Goal: Task Accomplishment & Management: Use online tool/utility

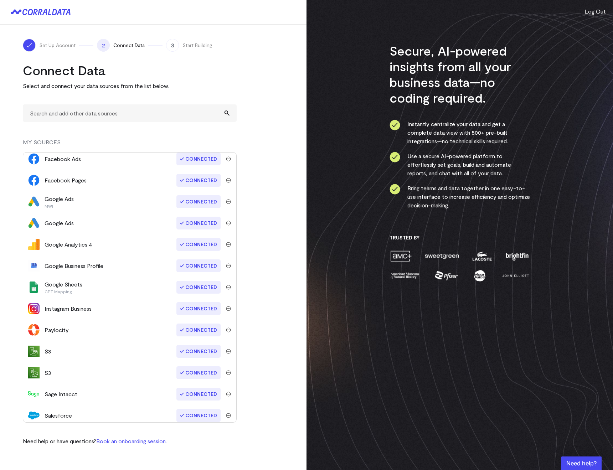
scroll to position [8, 0]
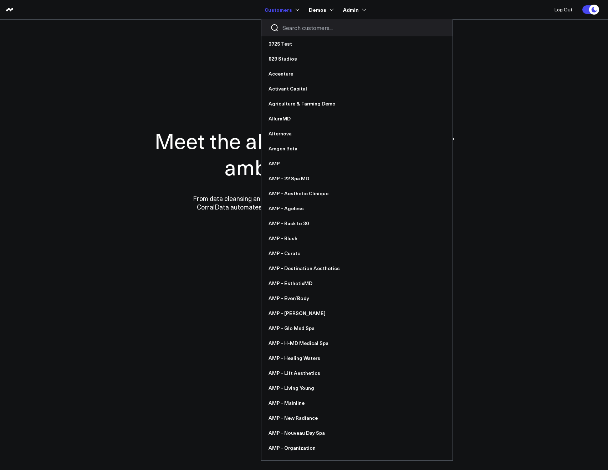
click at [283, 23] on div at bounding box center [356, 27] width 191 height 17
click at [286, 26] on input "Search customers input" at bounding box center [362, 28] width 161 height 8
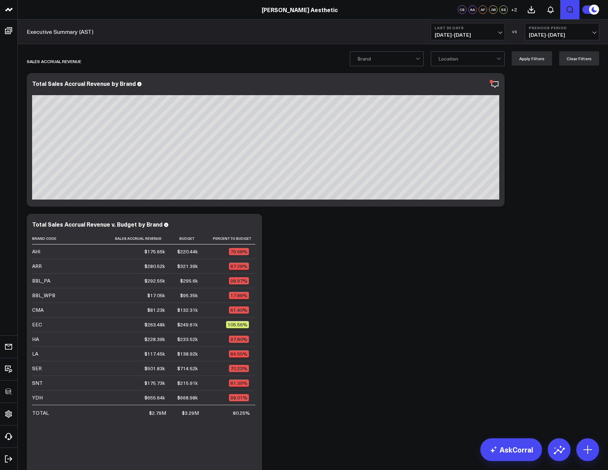
click at [573, 7] on icon "Open search" at bounding box center [569, 9] width 9 height 9
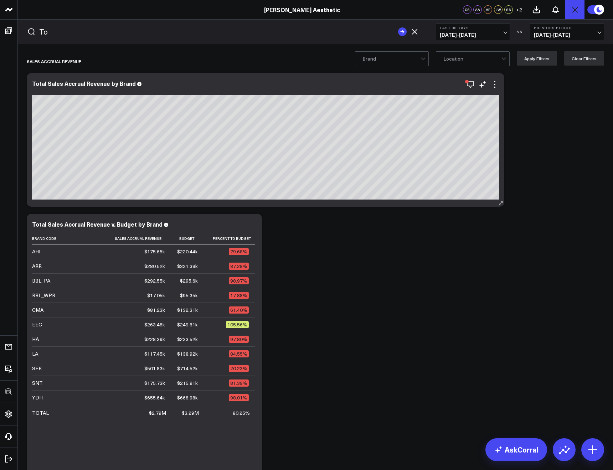
type input "T"
click at [403, 34] on rect "submit" at bounding box center [402, 31] width 9 height 9
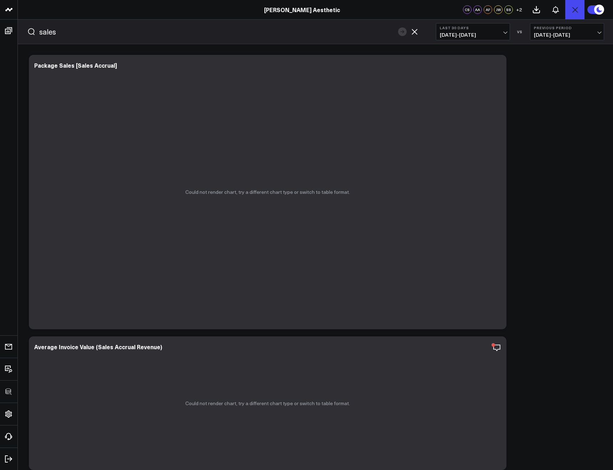
click at [48, 30] on input "sales" at bounding box center [216, 31] width 355 height 11
type input "total"
click at [398, 27] on button "submit" at bounding box center [402, 31] width 9 height 9
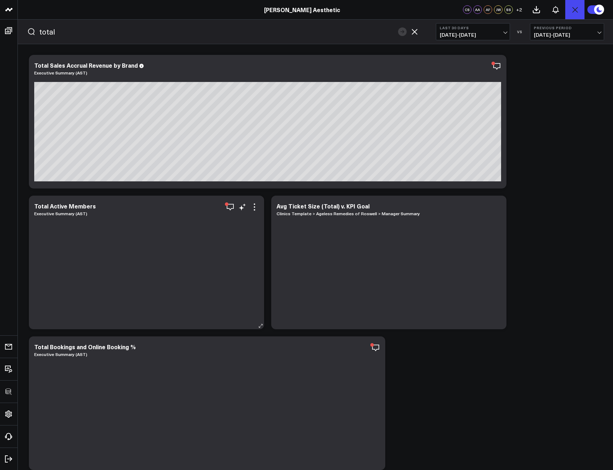
click at [79, 212] on link "Executive Summary (AST)" at bounding box center [60, 214] width 53 height 6
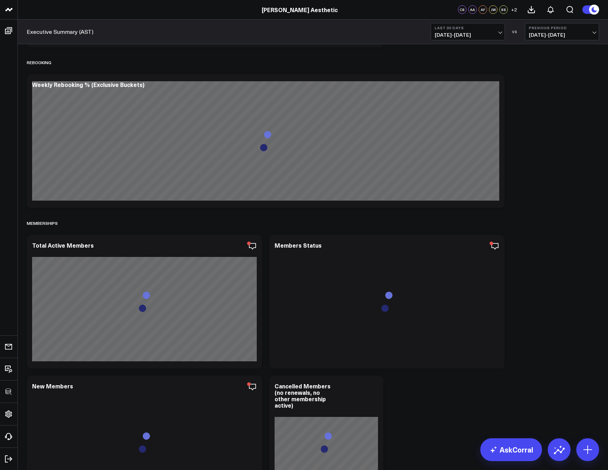
scroll to position [4530, 0]
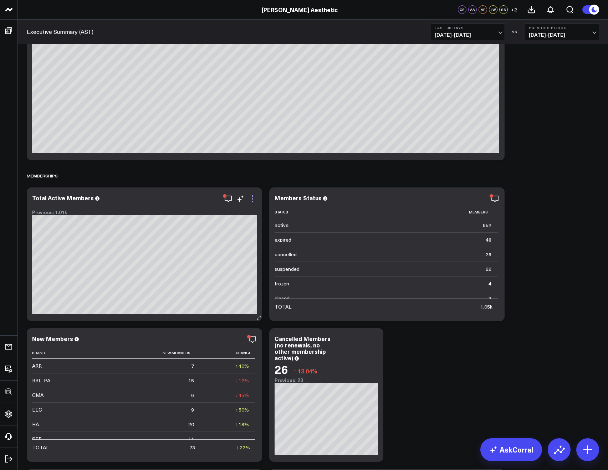
click at [252, 197] on icon at bounding box center [252, 199] width 9 height 9
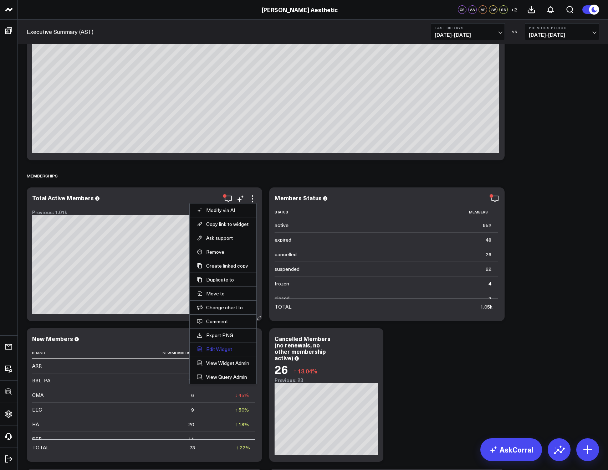
click at [216, 350] on button "Edit Widget" at bounding box center [223, 349] width 52 height 6
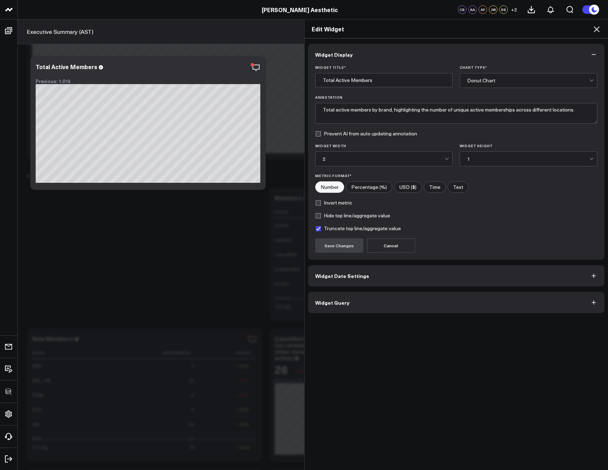
click at [386, 282] on button "Widget Date Settings" at bounding box center [456, 275] width 297 height 21
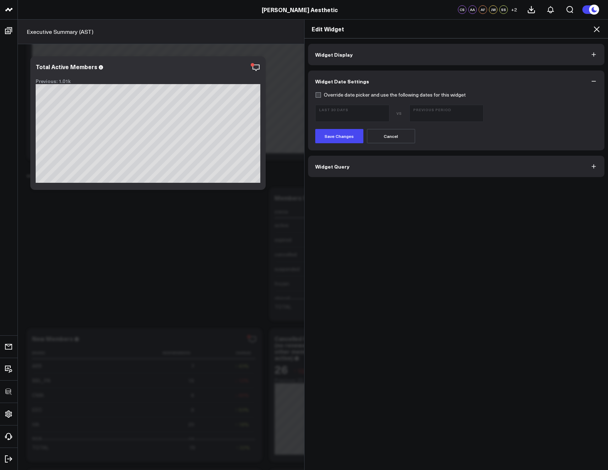
click at [460, 142] on div "Save Changes Cancel" at bounding box center [456, 136] width 282 height 14
click at [455, 166] on button "Widget Query" at bounding box center [456, 166] width 297 height 21
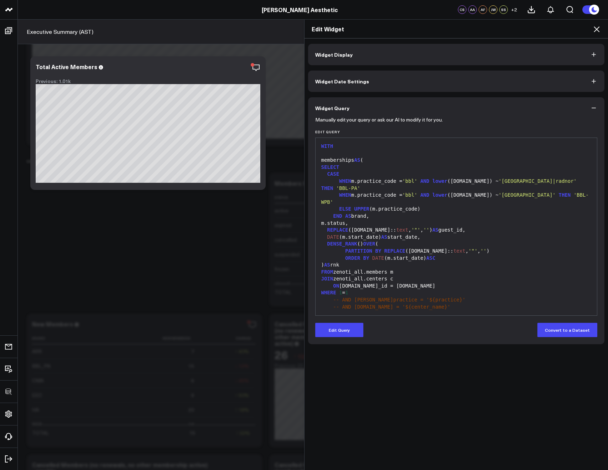
drag, startPoint x: 606, startPoint y: 24, endPoint x: 598, endPoint y: 25, distance: 7.2
click at [606, 24] on div "Edit Widget" at bounding box center [456, 29] width 304 height 19
